Goal: Information Seeking & Learning: Learn about a topic

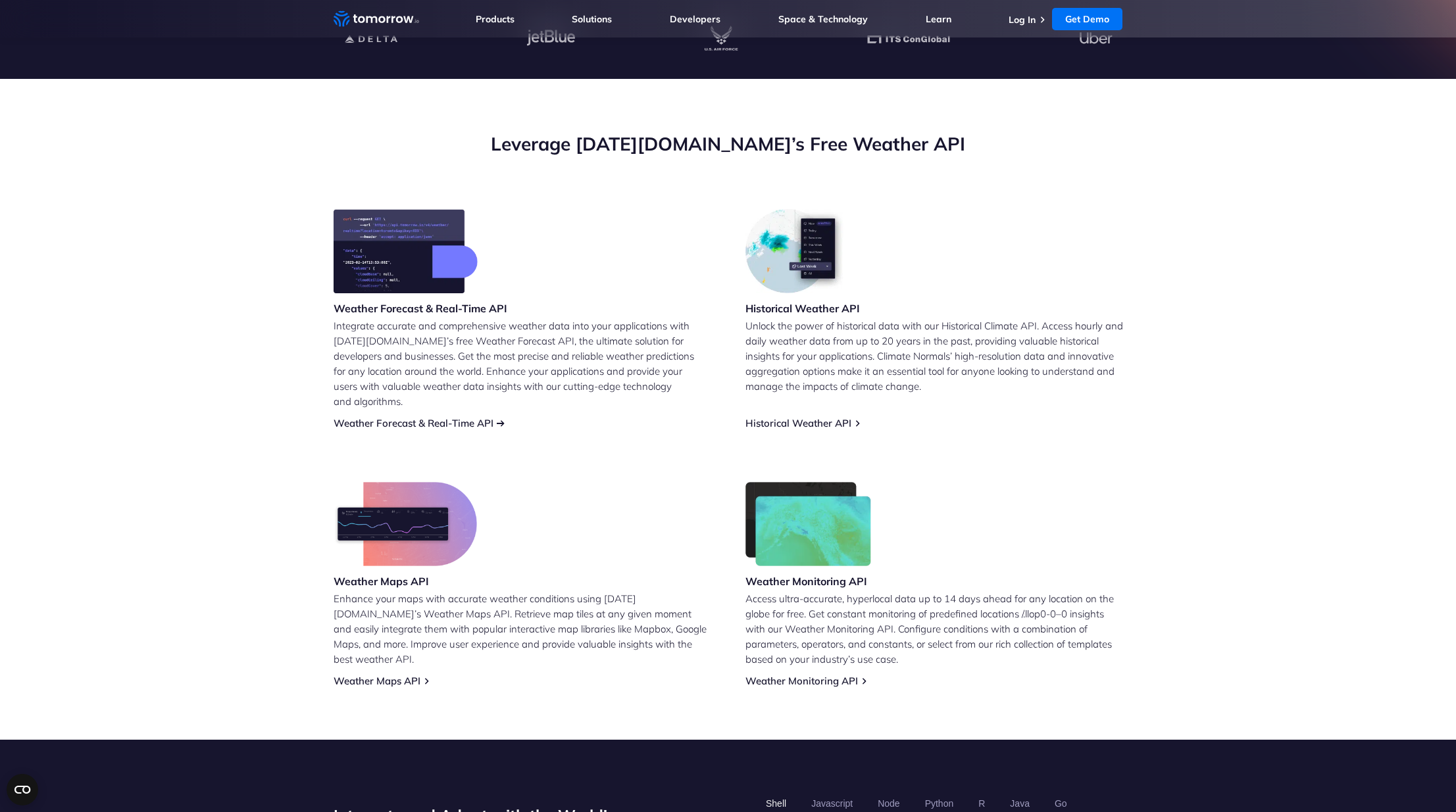
click at [392, 416] on link "Weather Forecast & Real-Time API" at bounding box center [413, 422] width 160 height 13
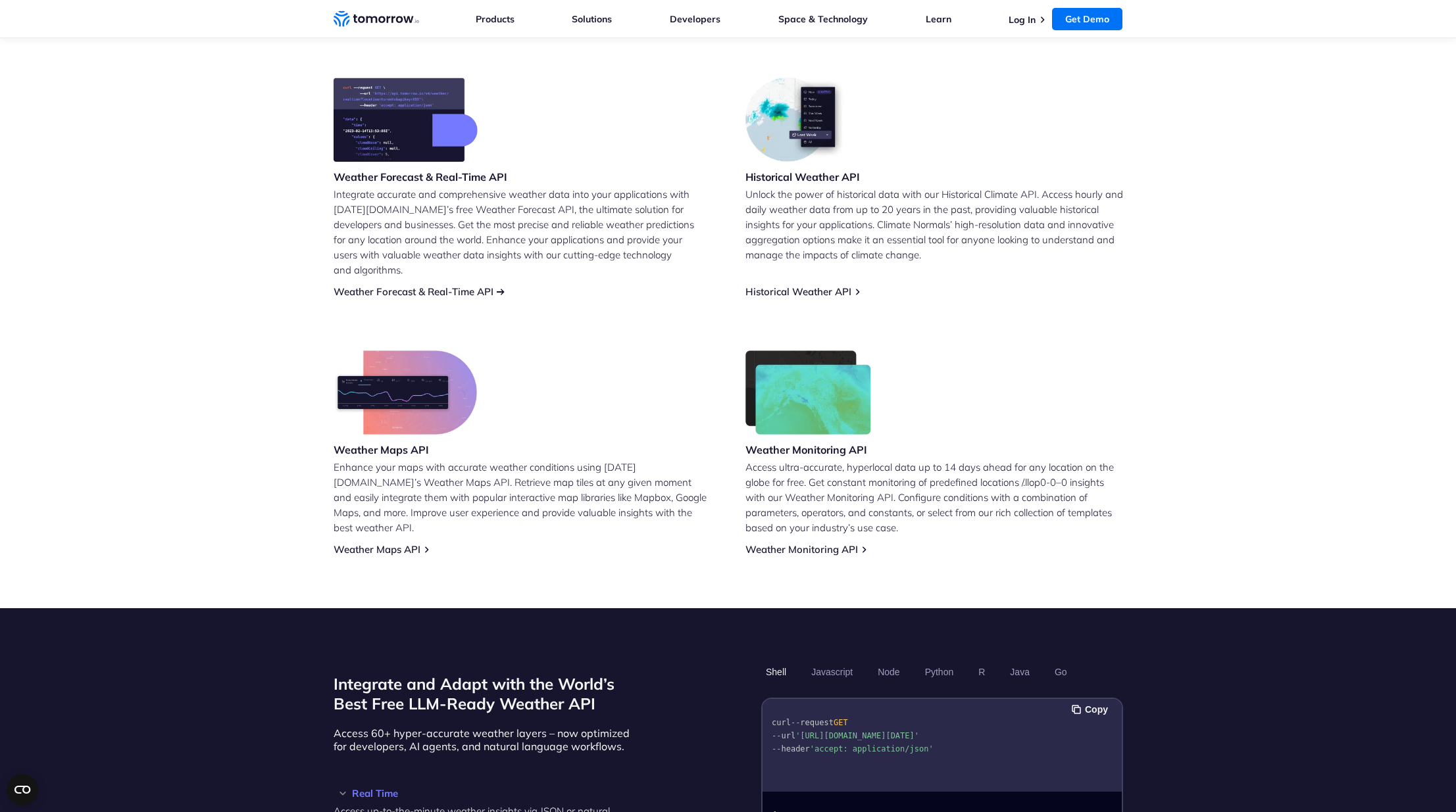
click at [421, 286] on link "Weather Forecast & Real-Time API" at bounding box center [413, 291] width 160 height 13
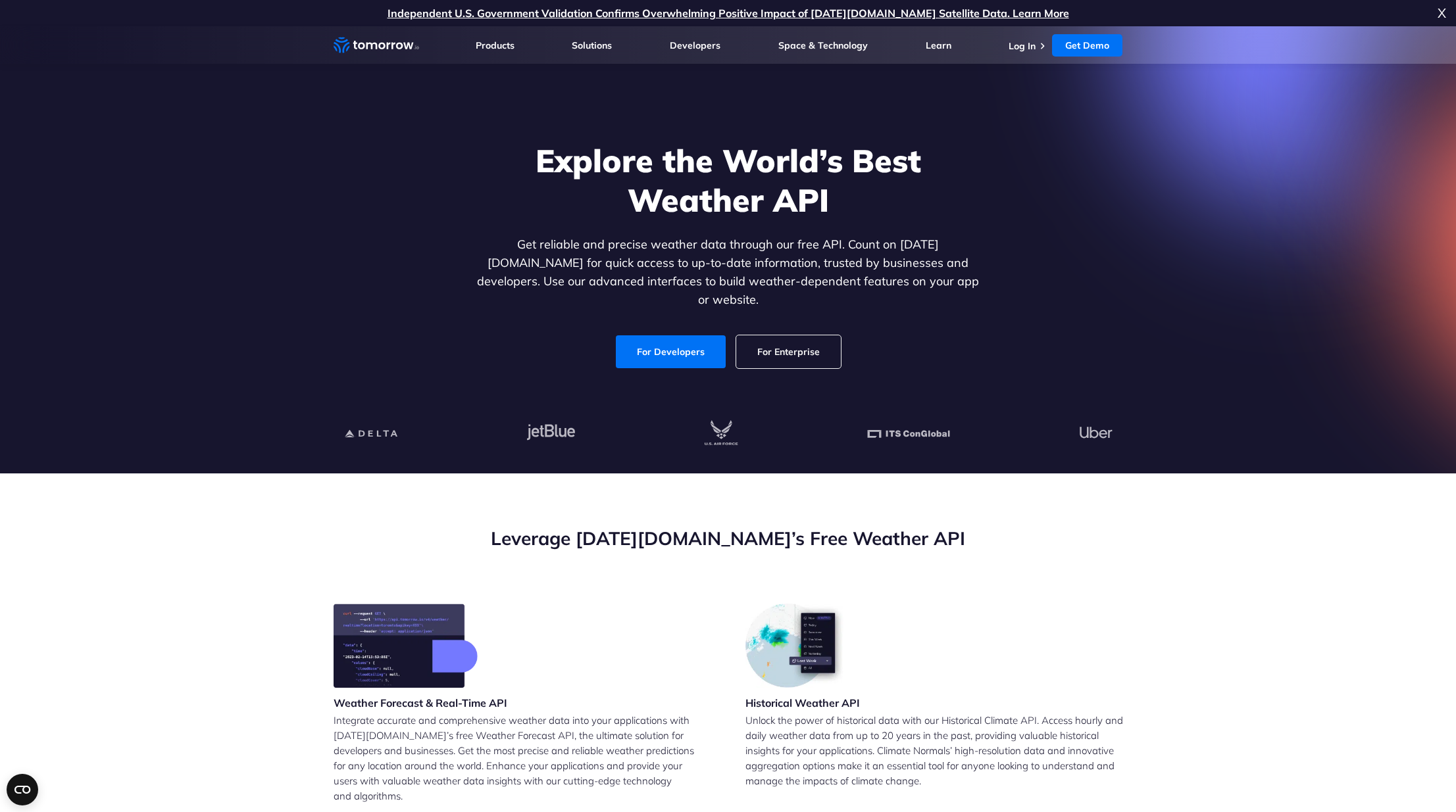
click at [692, 341] on link "For Developers" at bounding box center [670, 351] width 110 height 33
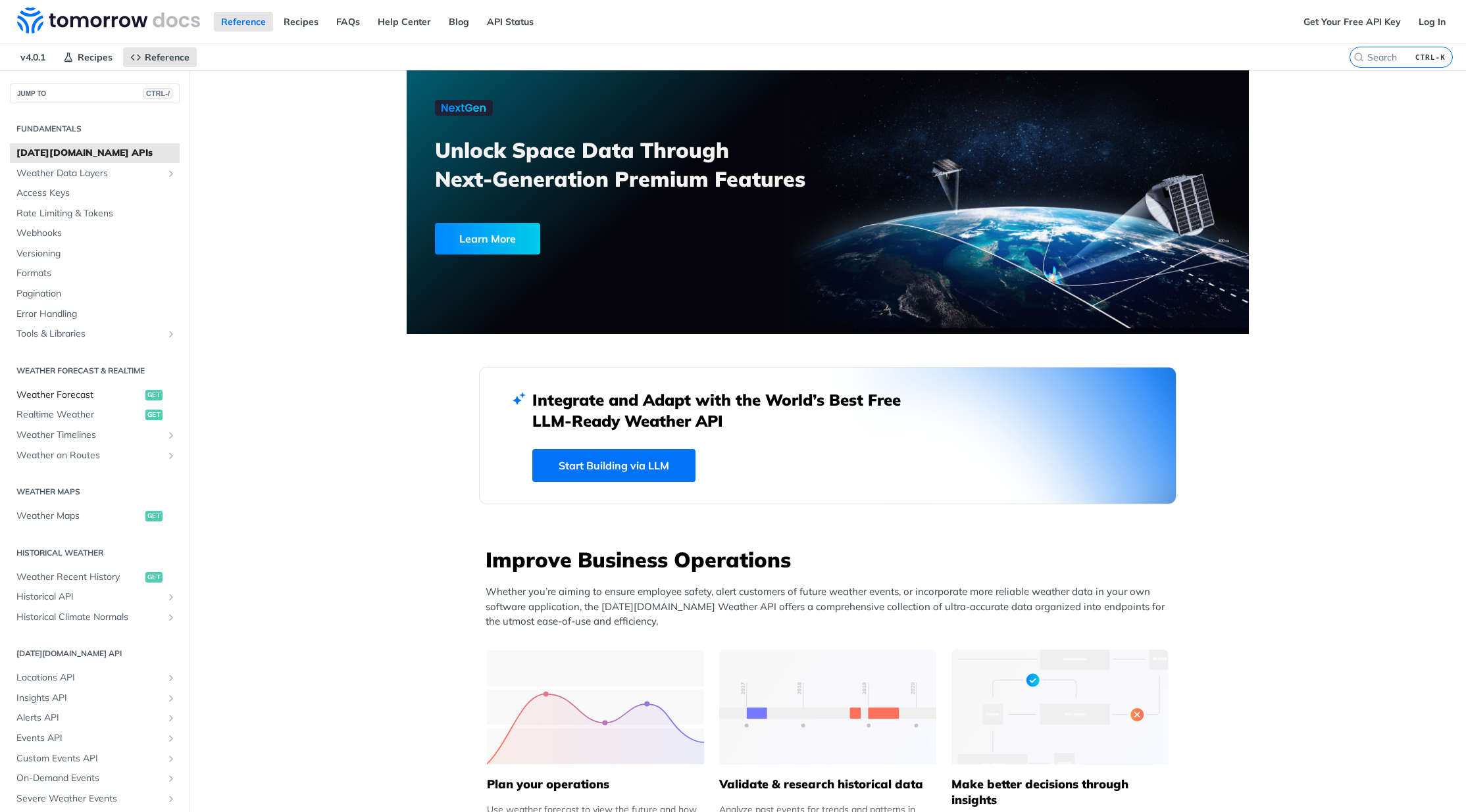
click at [51, 393] on span "Weather Forecast" at bounding box center [80, 396] width 126 height 13
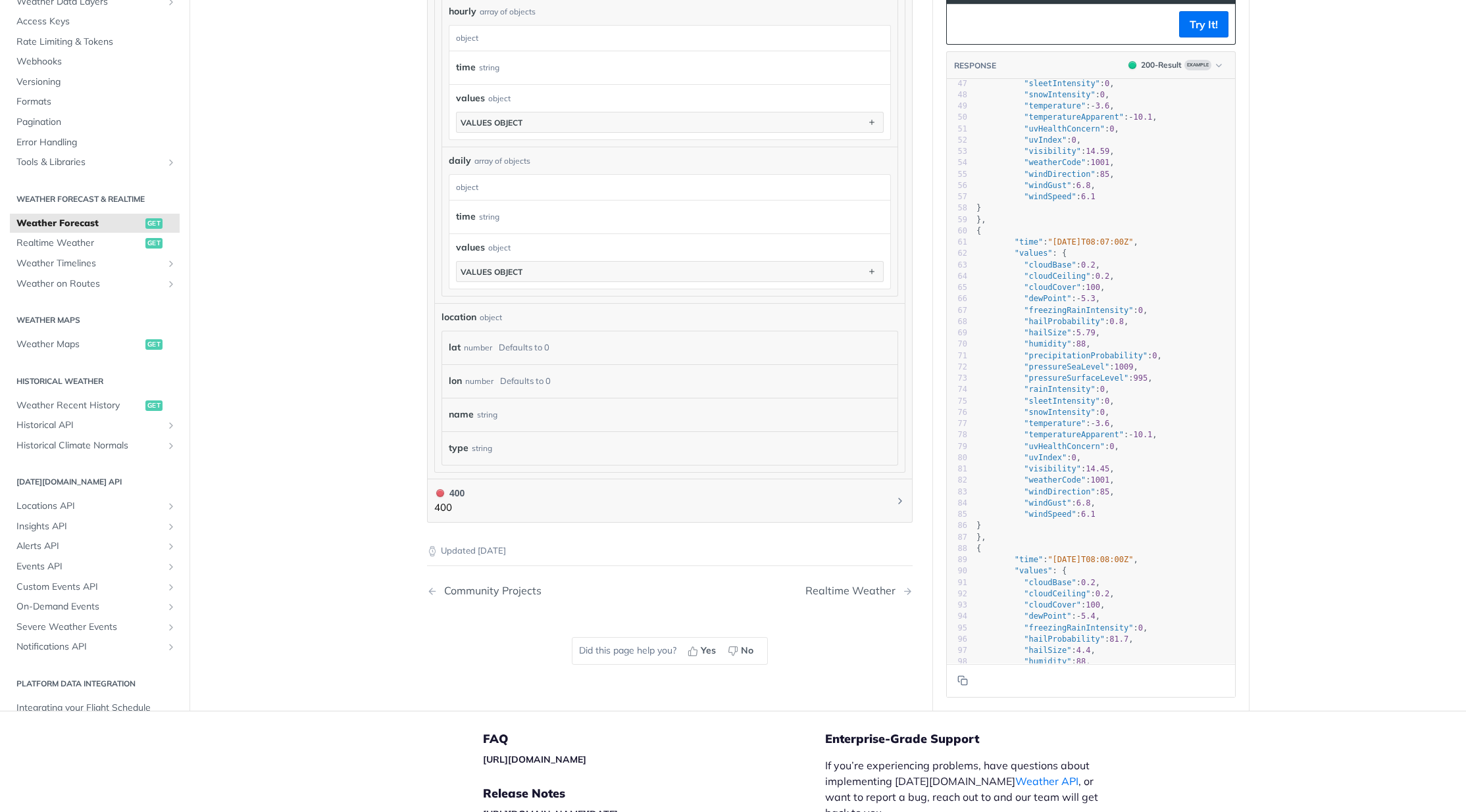
scroll to position [1052, 0]
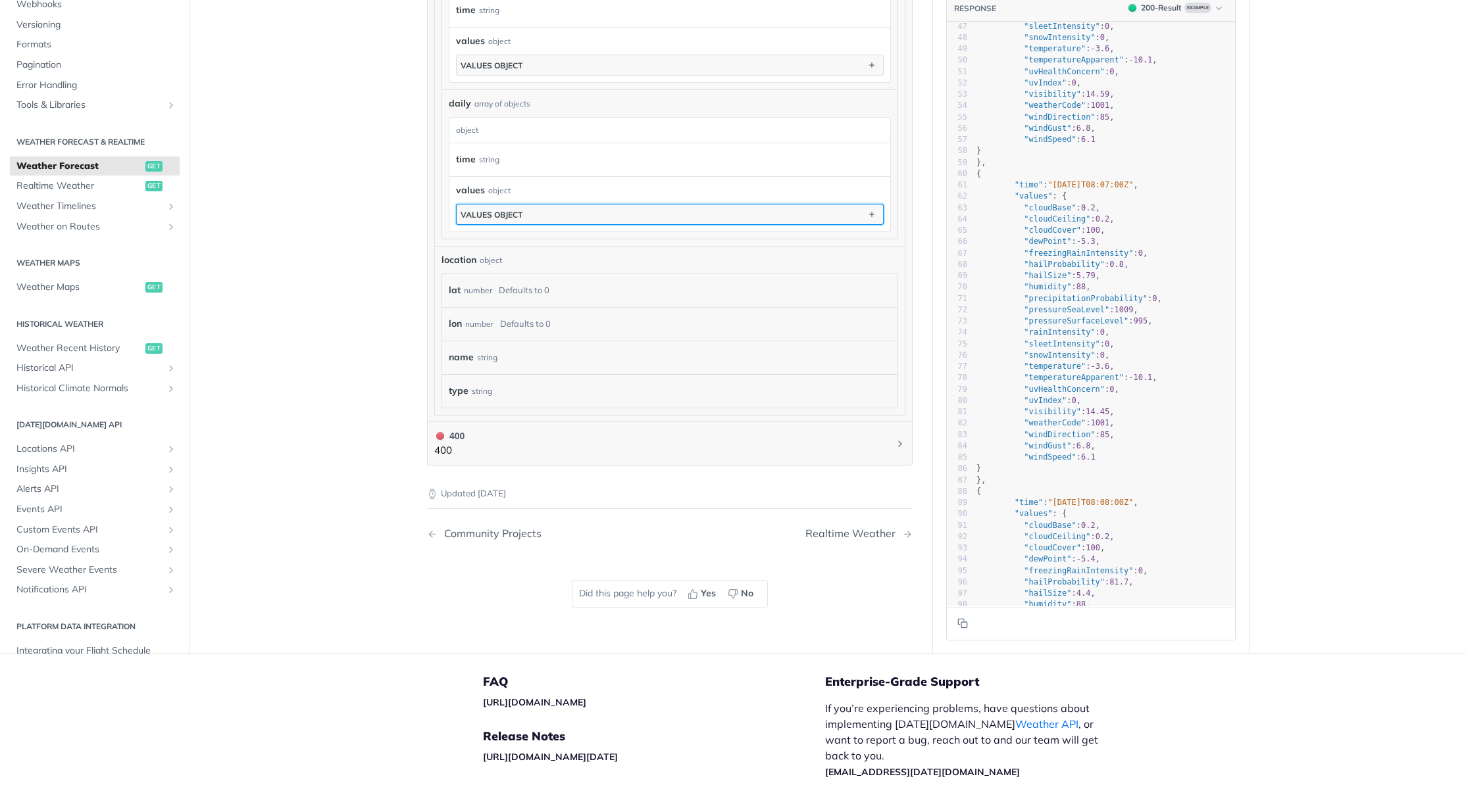
click at [534, 212] on button "values object" at bounding box center [669, 214] width 426 height 19
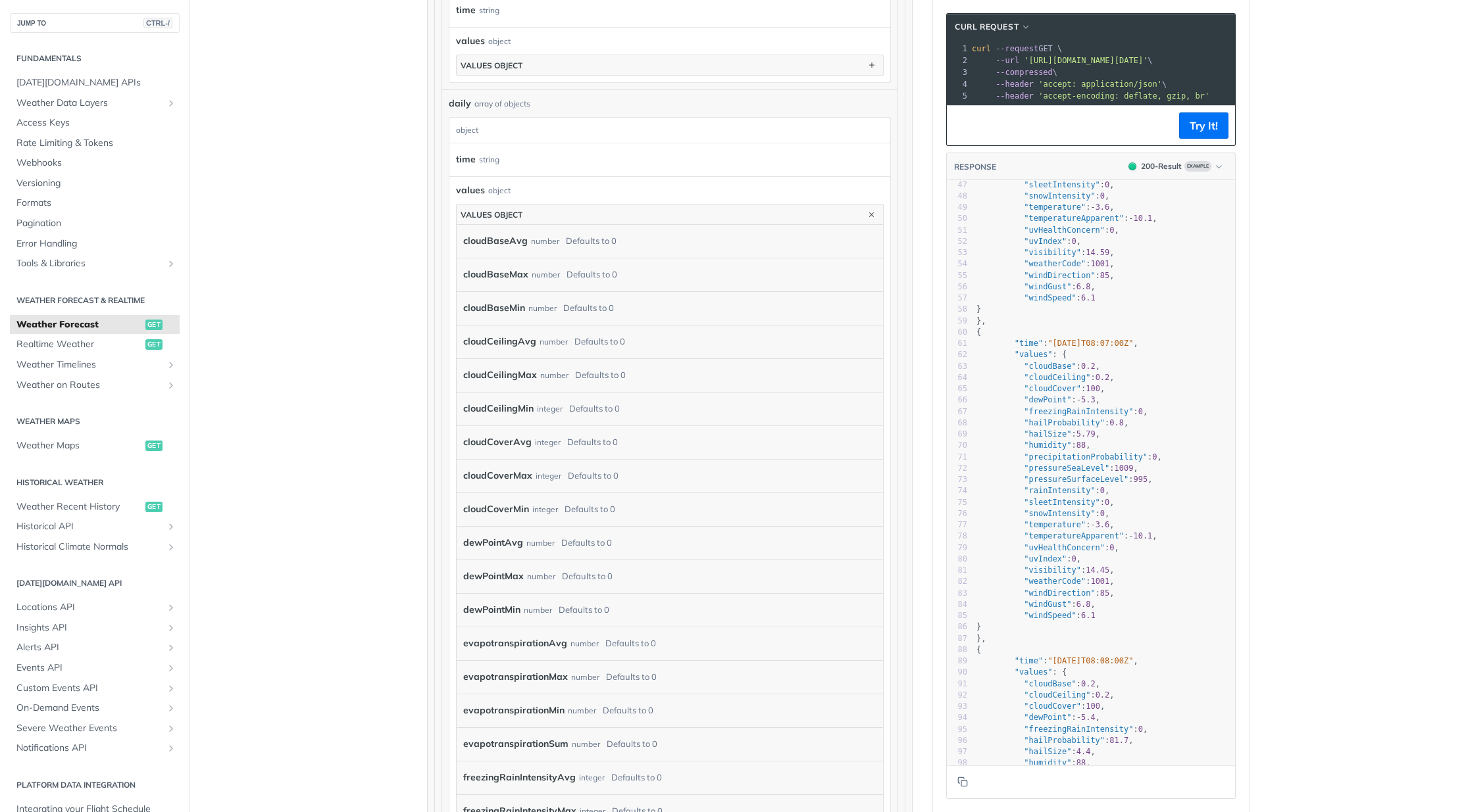
click at [481, 340] on label "cloudCeilingAvg" at bounding box center [499, 341] width 73 height 19
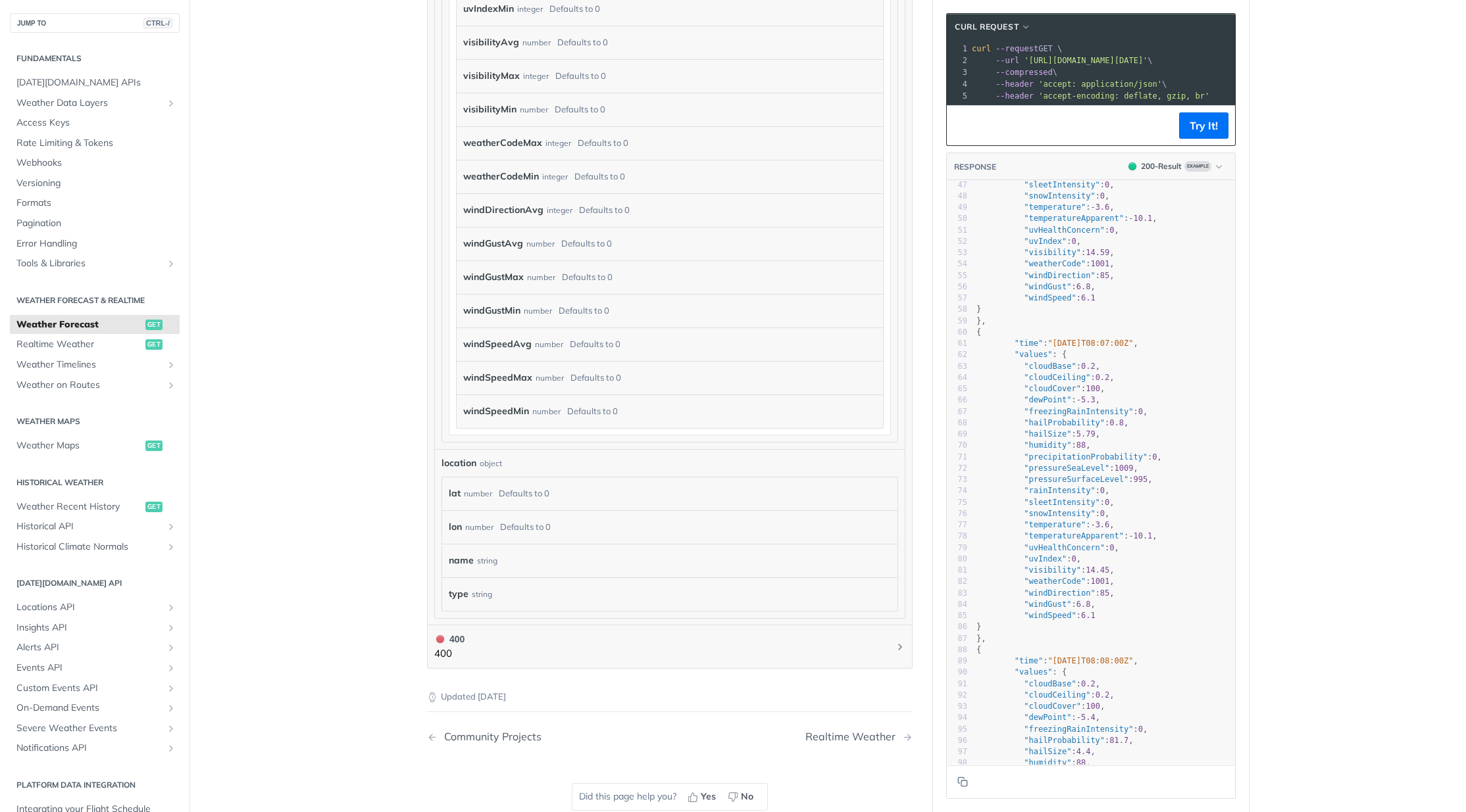
scroll to position [4471, 0]
click at [529, 248] on div "number" at bounding box center [540, 242] width 29 height 19
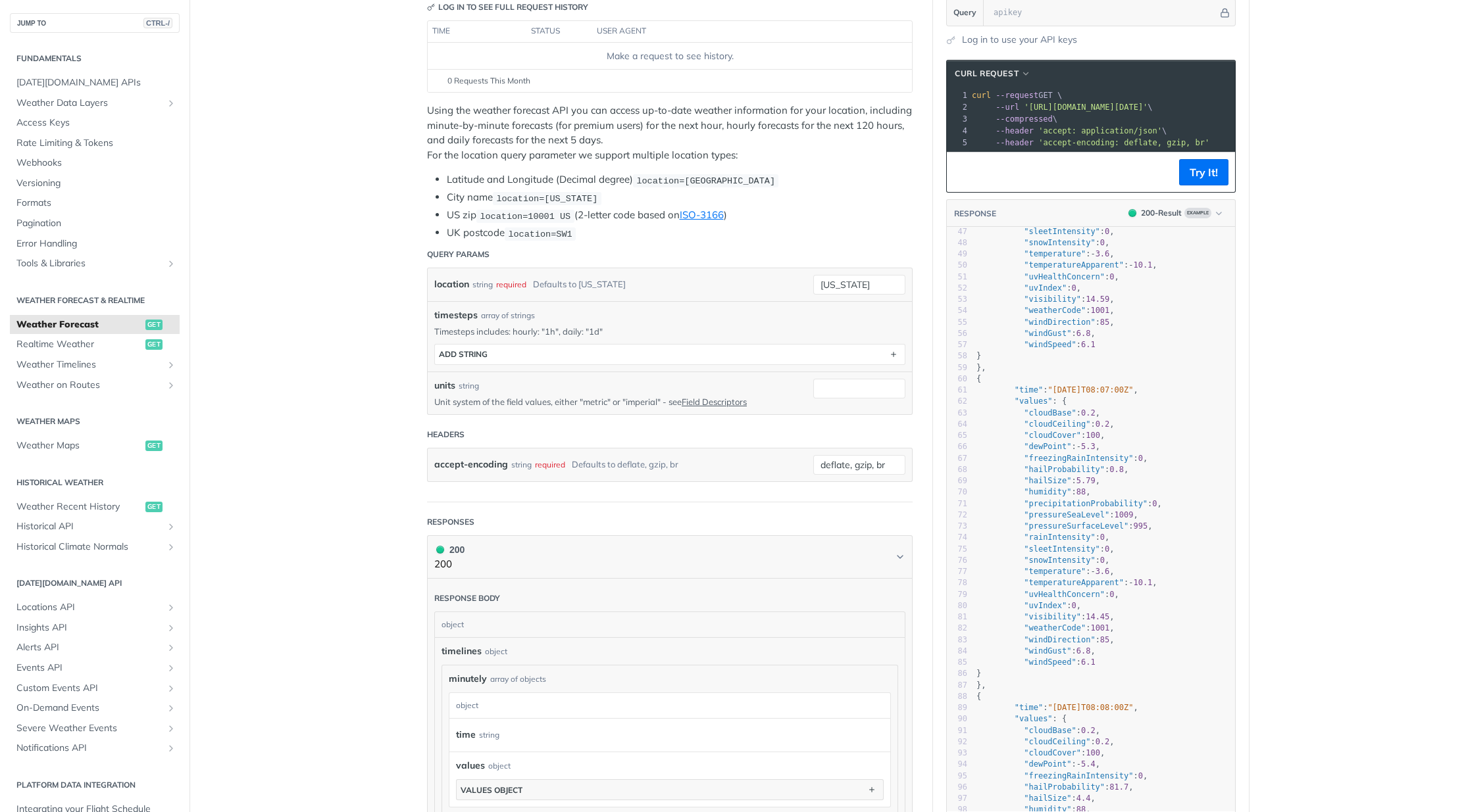
scroll to position [132, 0]
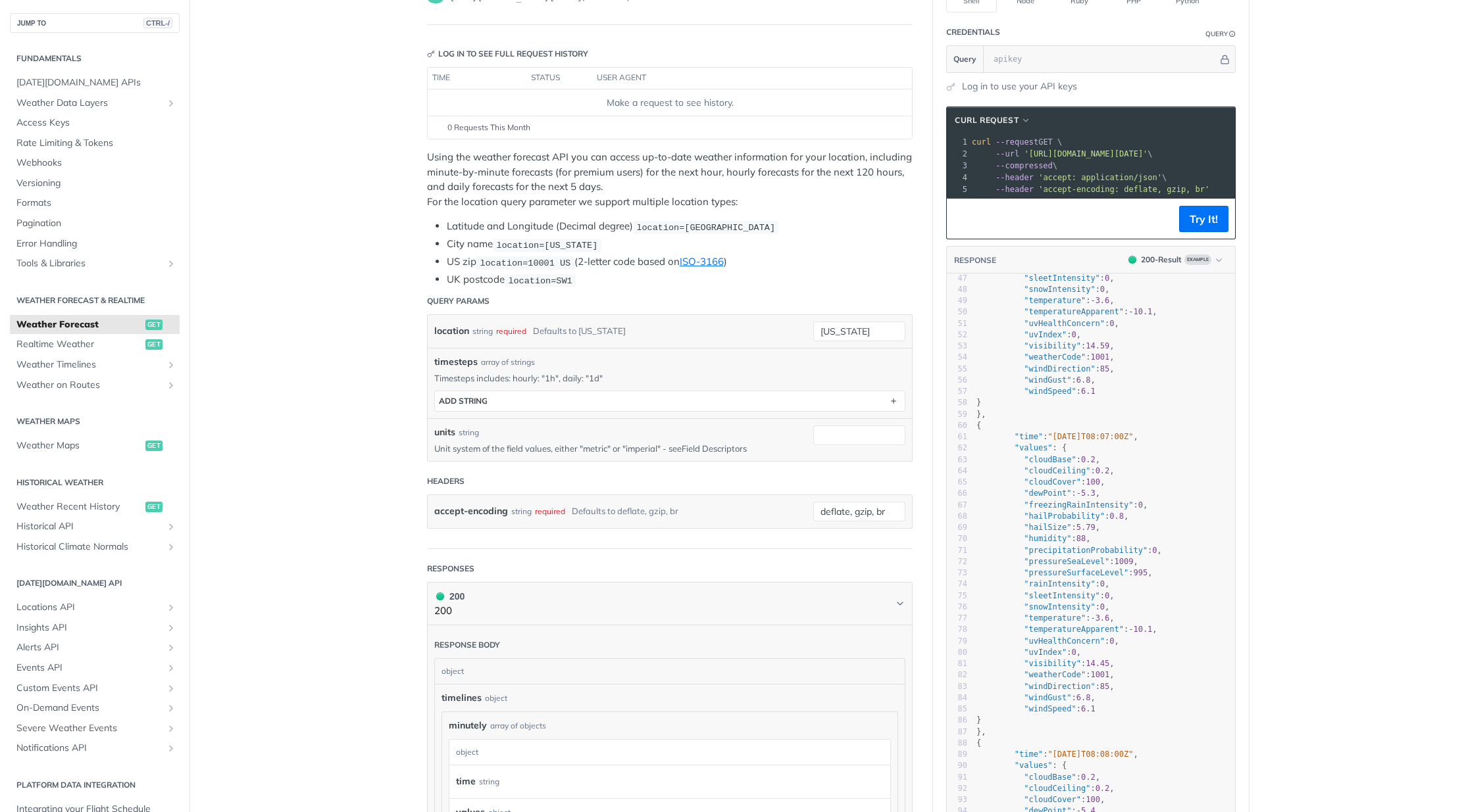
click at [714, 447] on link "Field Descriptors" at bounding box center [714, 448] width 66 height 11
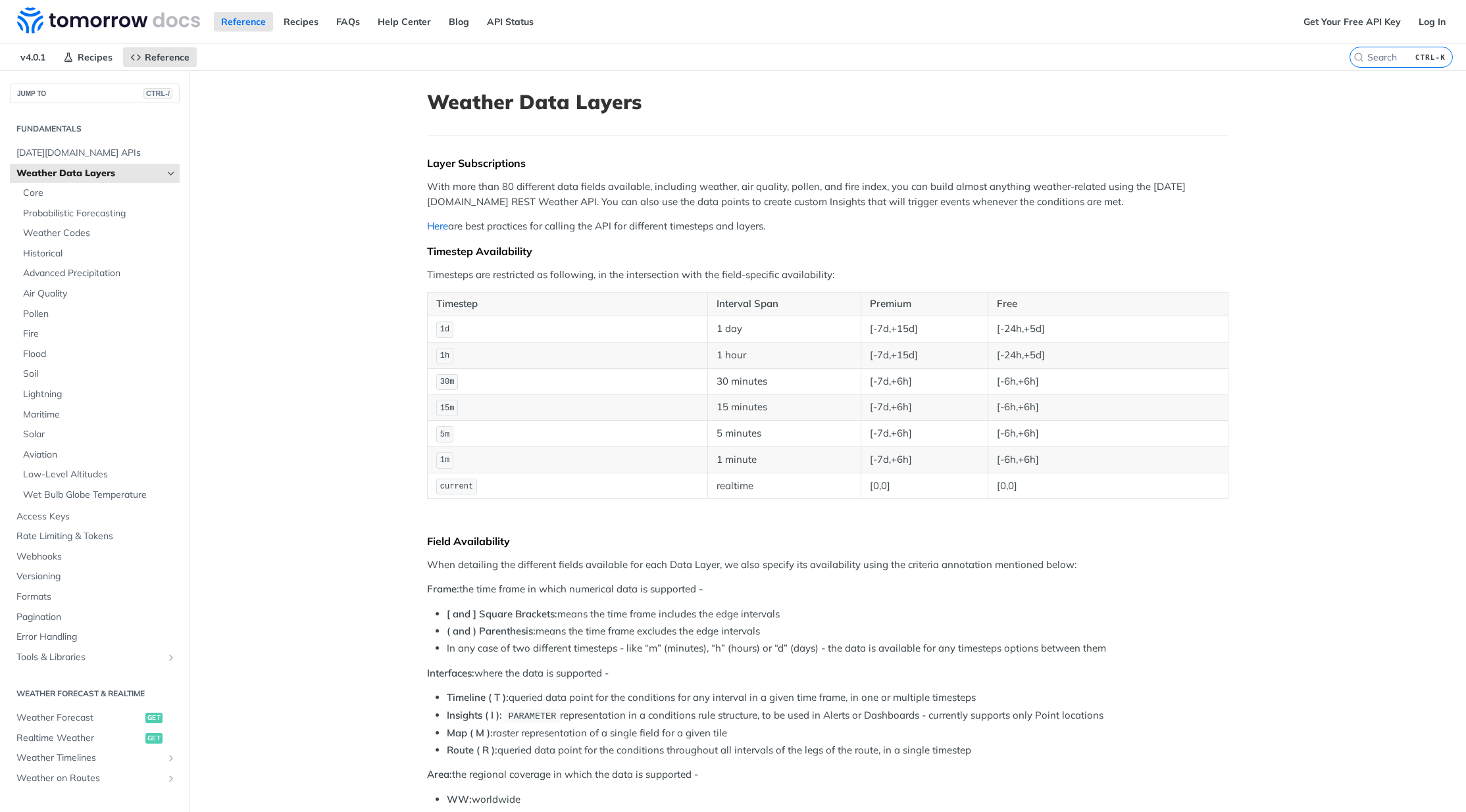
click at [440, 227] on link "Here" at bounding box center [437, 226] width 21 height 13
click at [66, 231] on span "Weather Codes" at bounding box center [99, 233] width 153 height 13
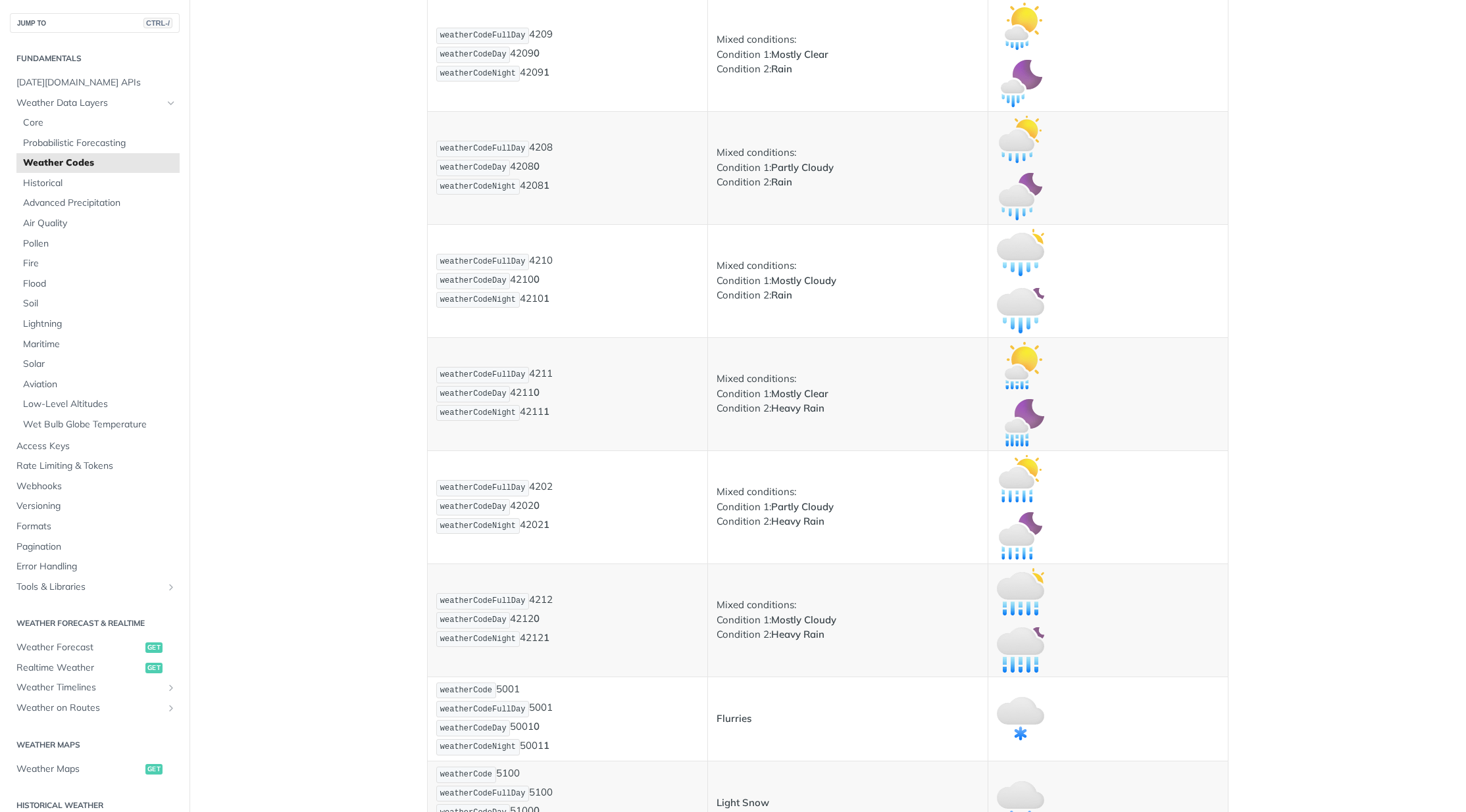
scroll to position [1841, 0]
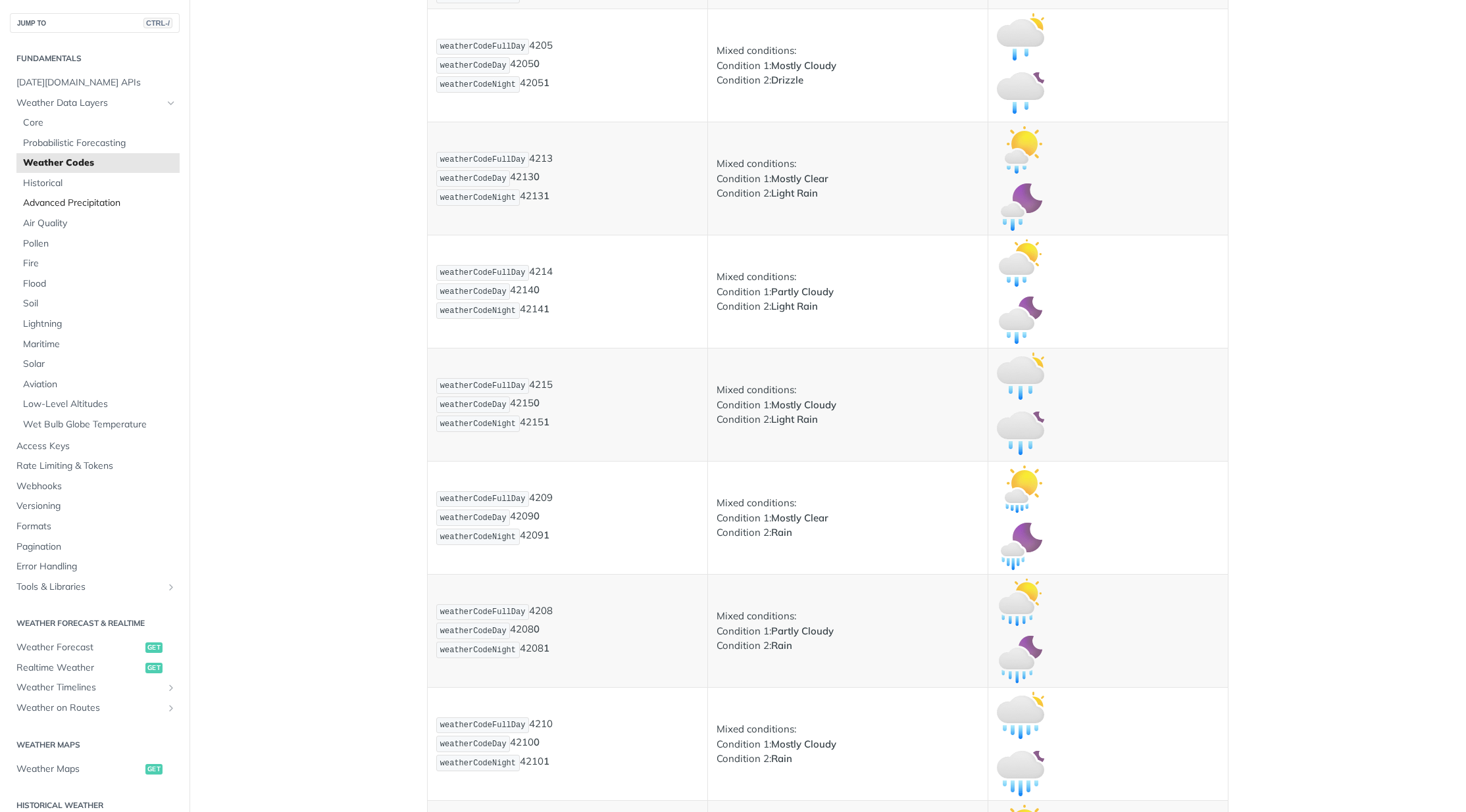
click at [78, 198] on span "Advanced Precipitation" at bounding box center [99, 203] width 153 height 13
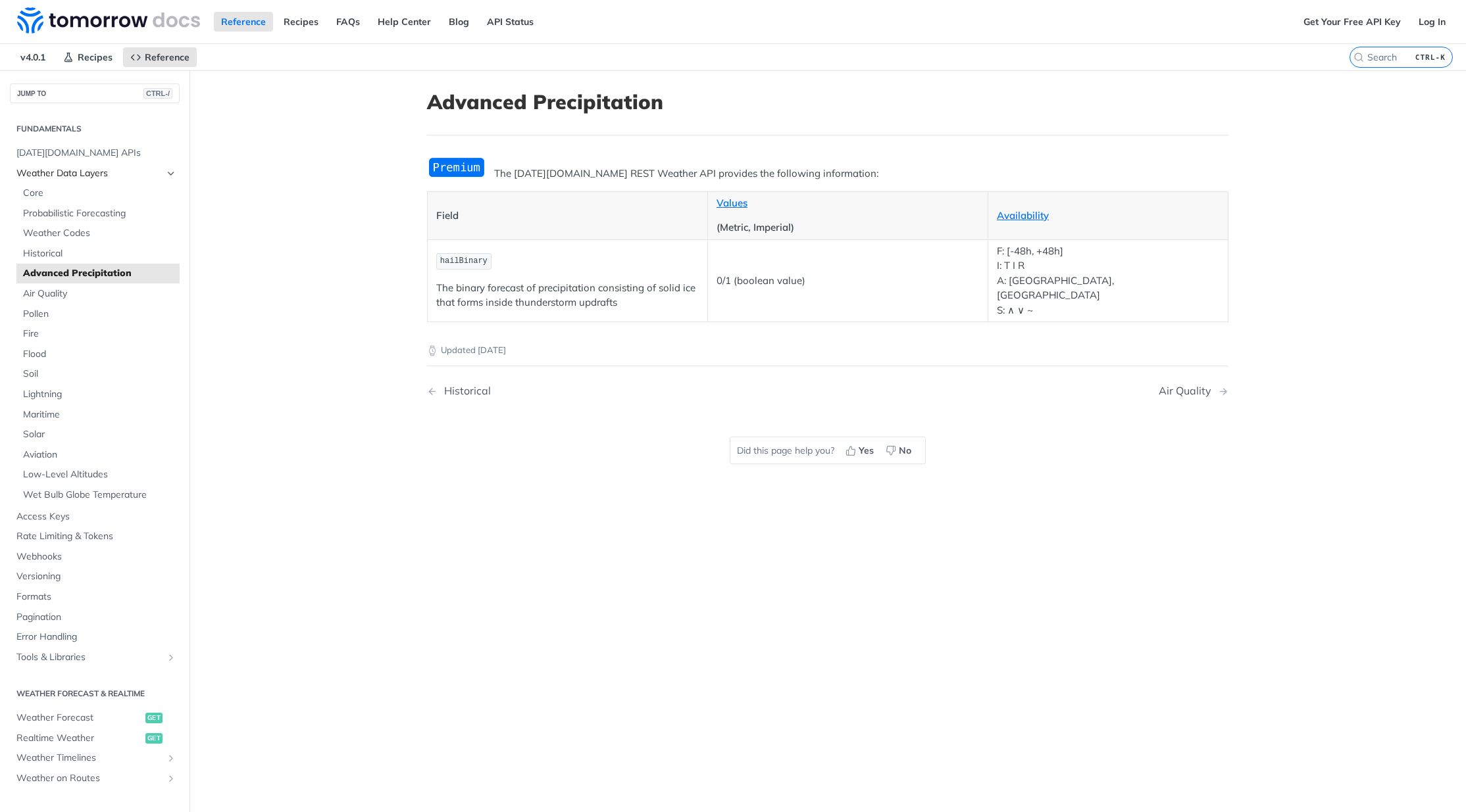
click at [51, 172] on span "Weather Data Layers" at bounding box center [90, 174] width 146 height 13
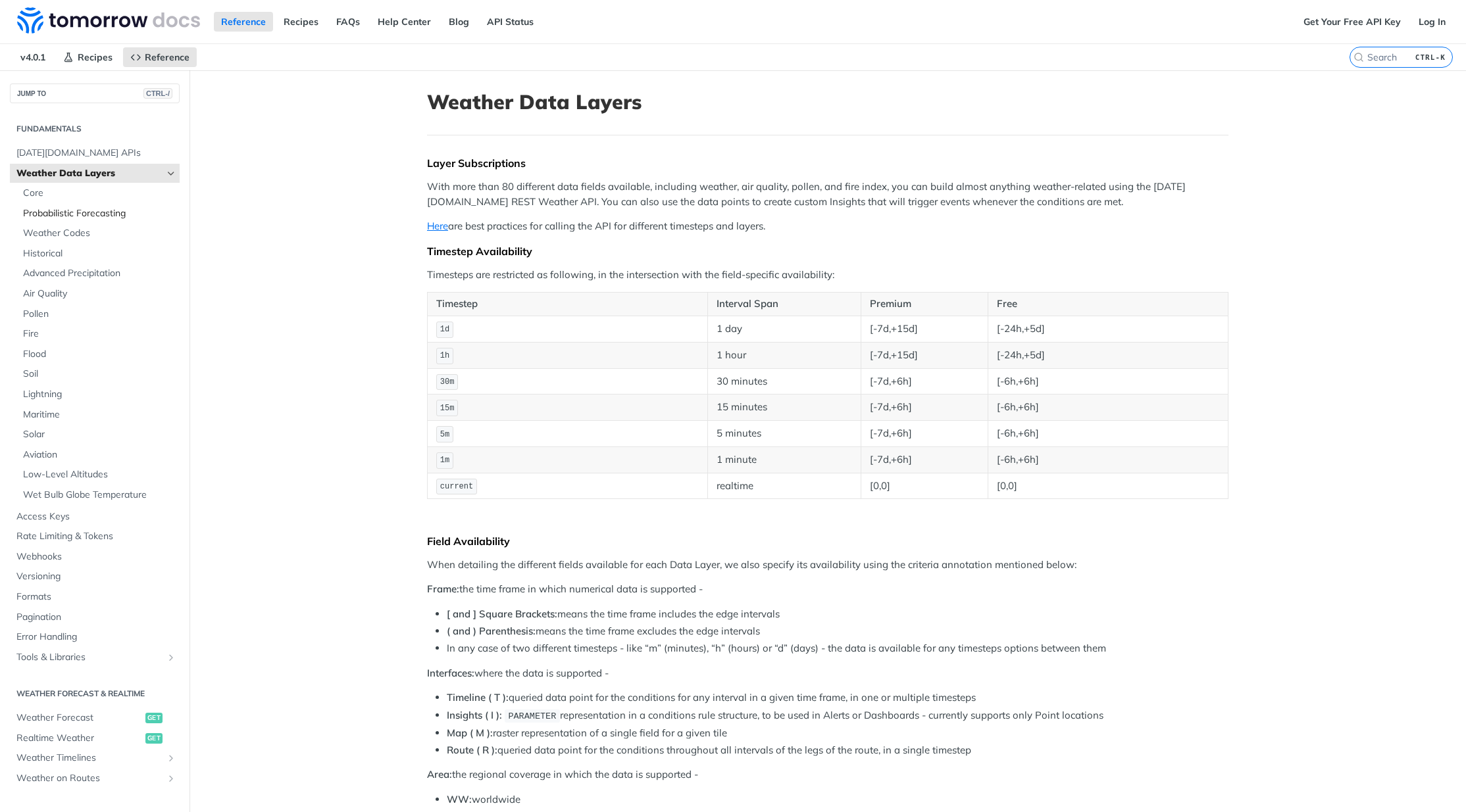
click at [52, 212] on span "Probabilistic Forecasting" at bounding box center [99, 214] width 153 height 13
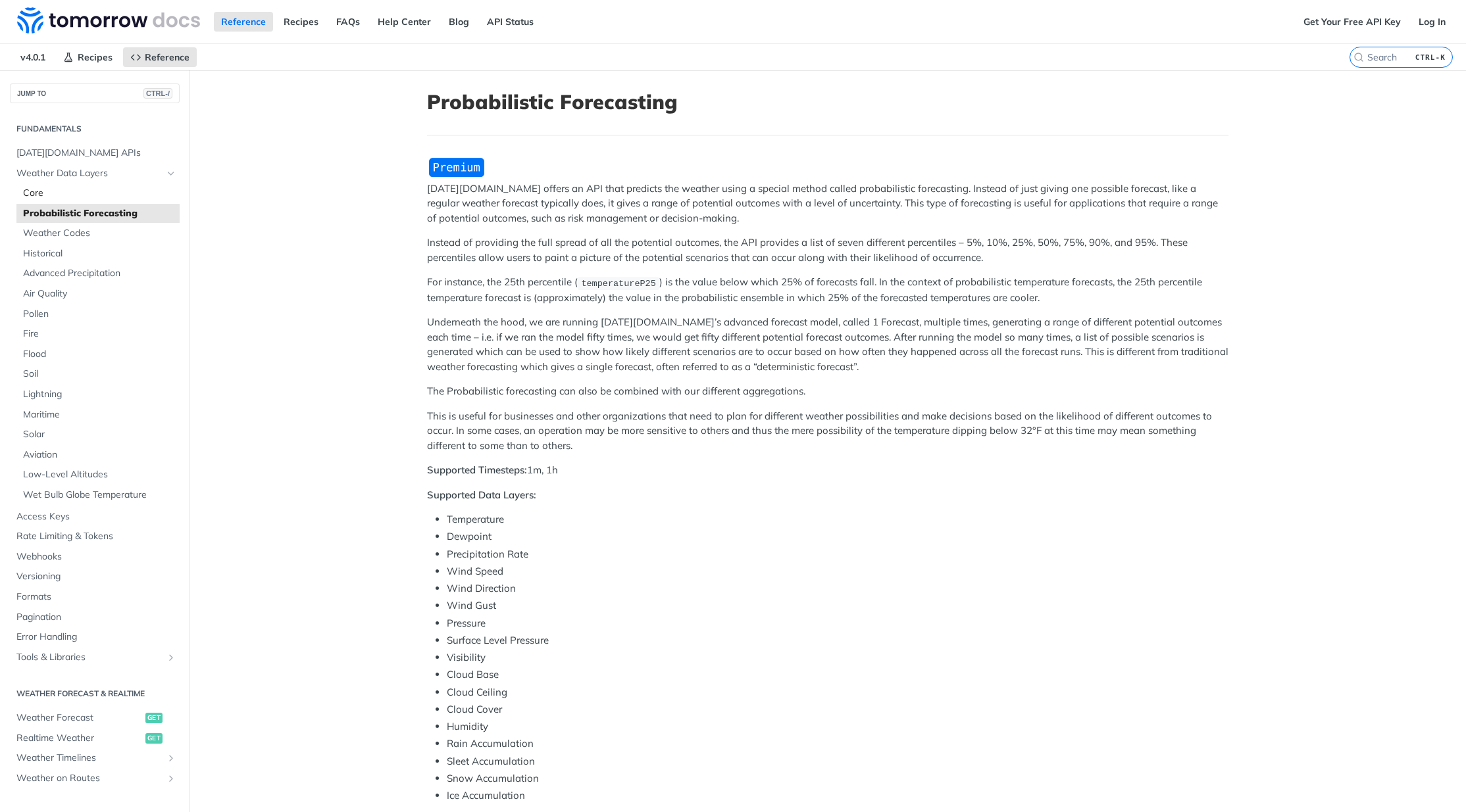
click at [38, 189] on span "Core" at bounding box center [99, 193] width 153 height 13
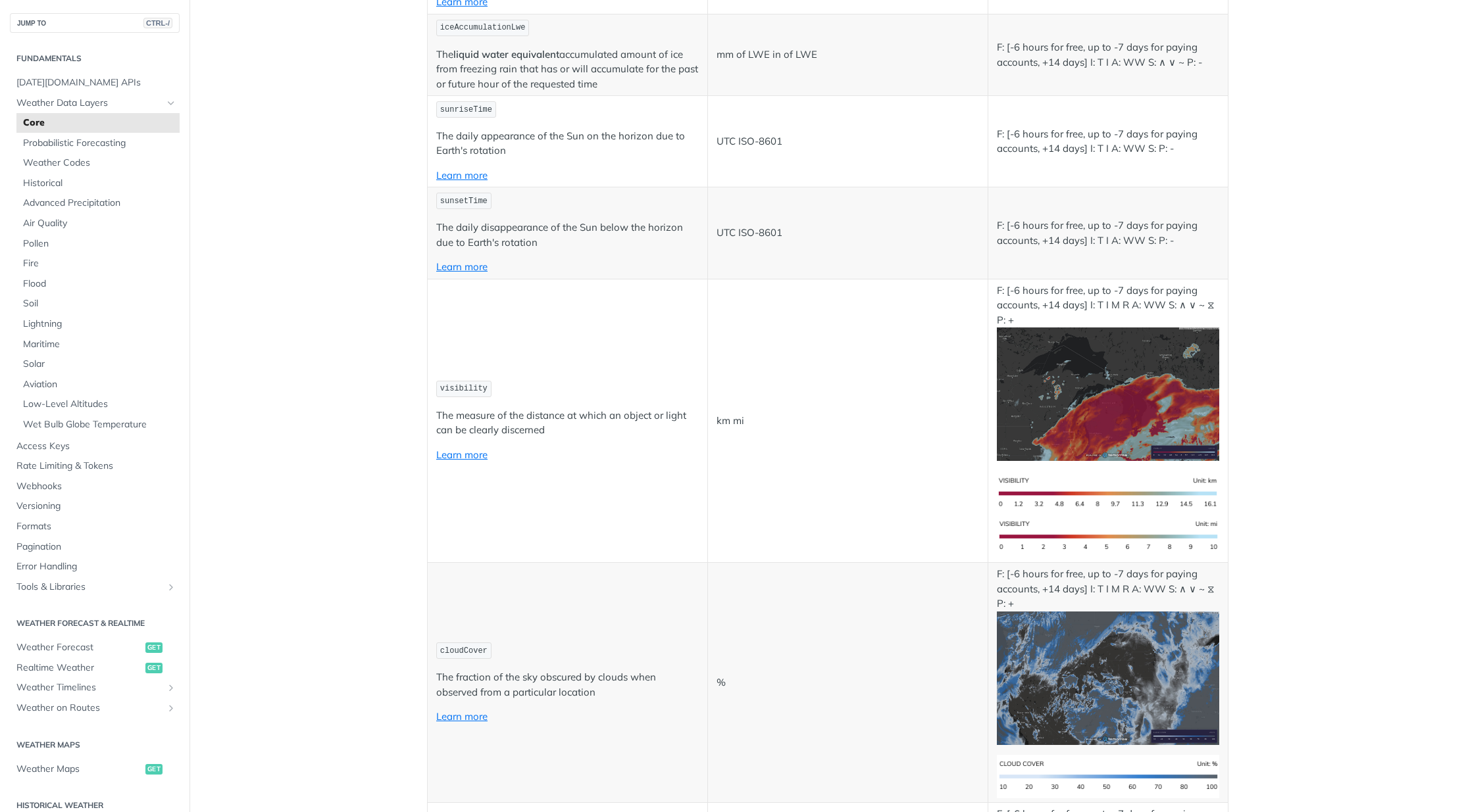
scroll to position [3156, 0]
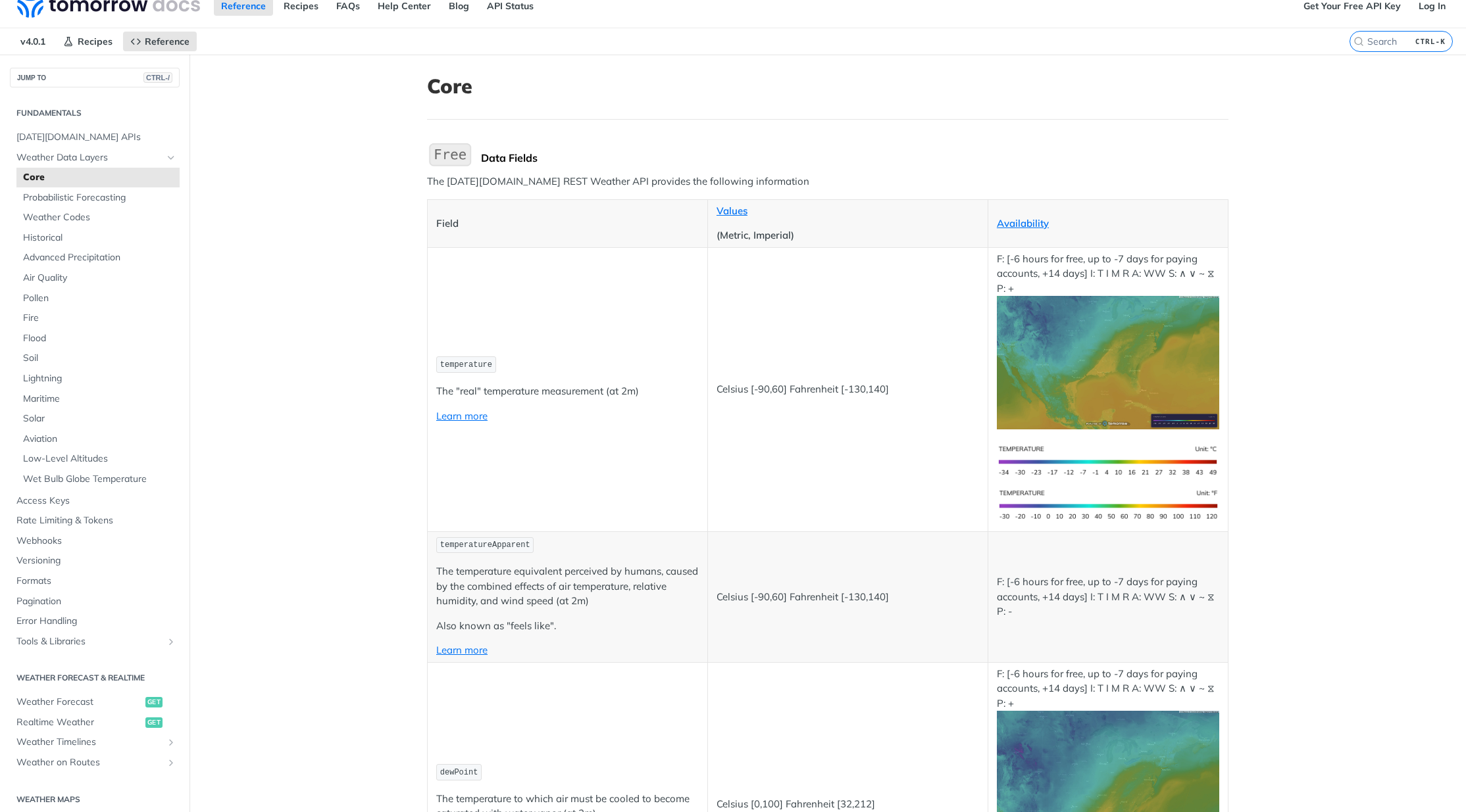
scroll to position [0, 0]
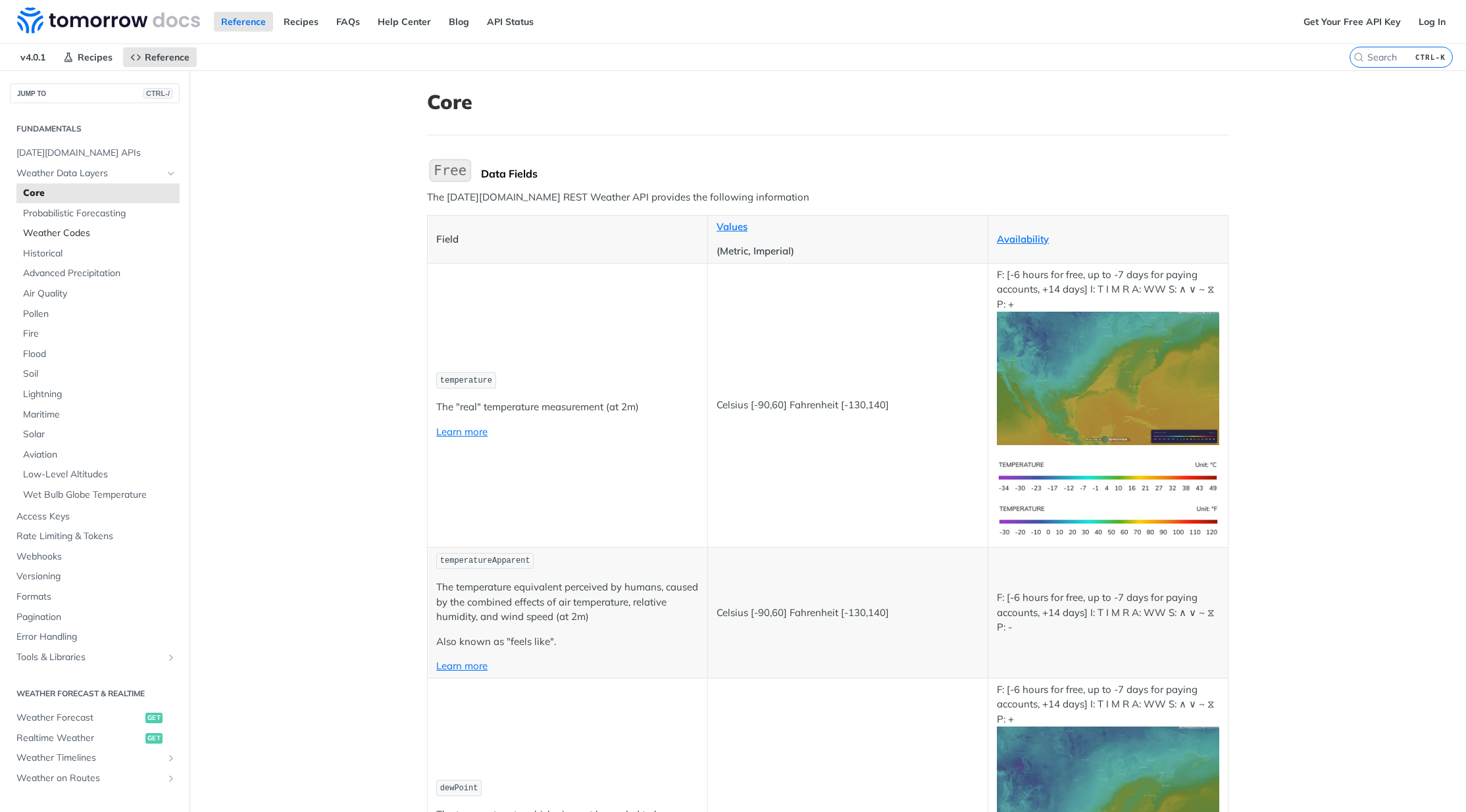
click at [30, 227] on span "Weather Codes" at bounding box center [99, 233] width 153 height 13
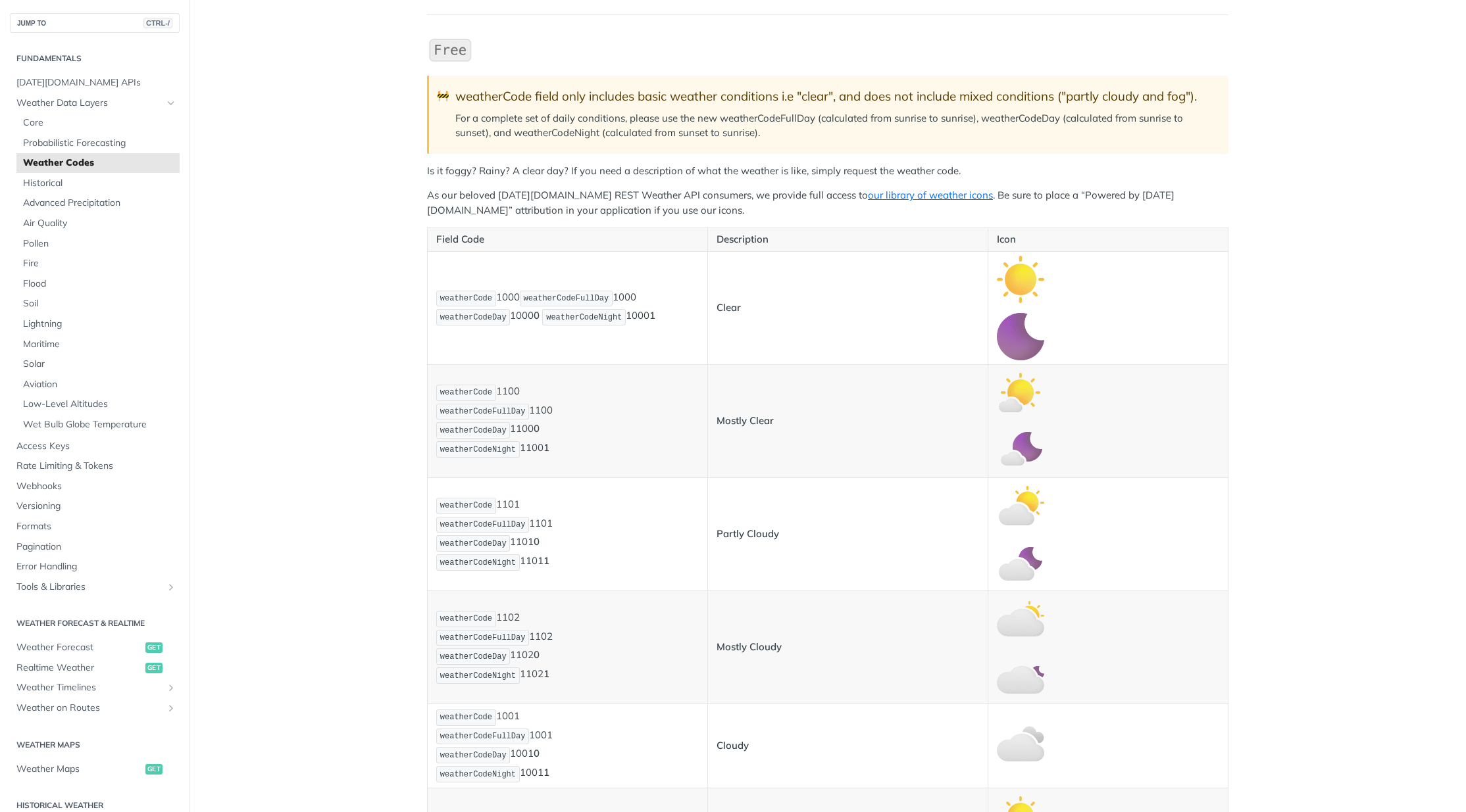
scroll to position [263, 0]
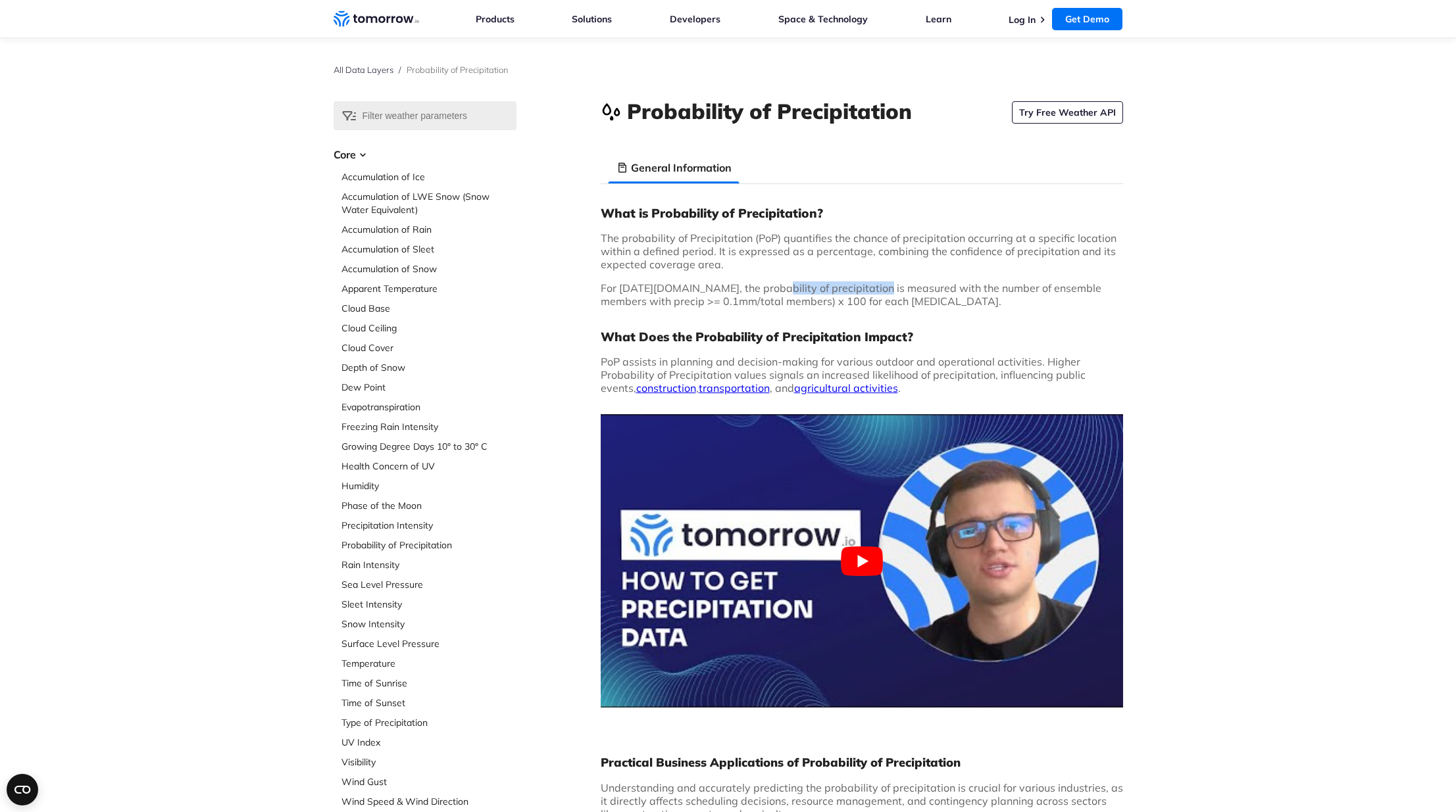
drag, startPoint x: 764, startPoint y: 286, endPoint x: 869, endPoint y: 293, distance: 105.2
click at [869, 293] on span "For Tomorrow.io, the probability of precipitation is measured with the number o…" at bounding box center [851, 294] width 501 height 26
click at [668, 301] on span "For Tomorrow.io, the probability of precipitation is measured with the number o…" at bounding box center [851, 294] width 501 height 26
